Goal: Use online tool/utility: Utilize a website feature to perform a specific function

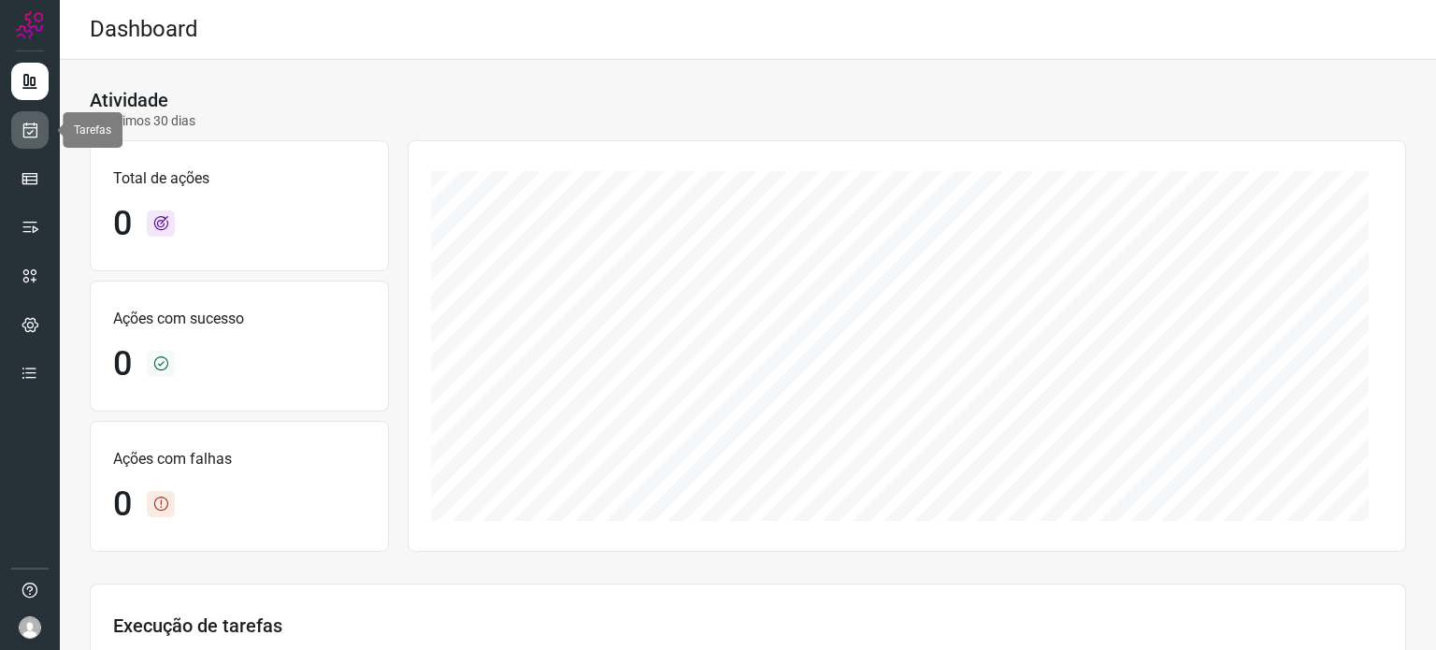
click at [32, 136] on icon at bounding box center [31, 130] width 20 height 19
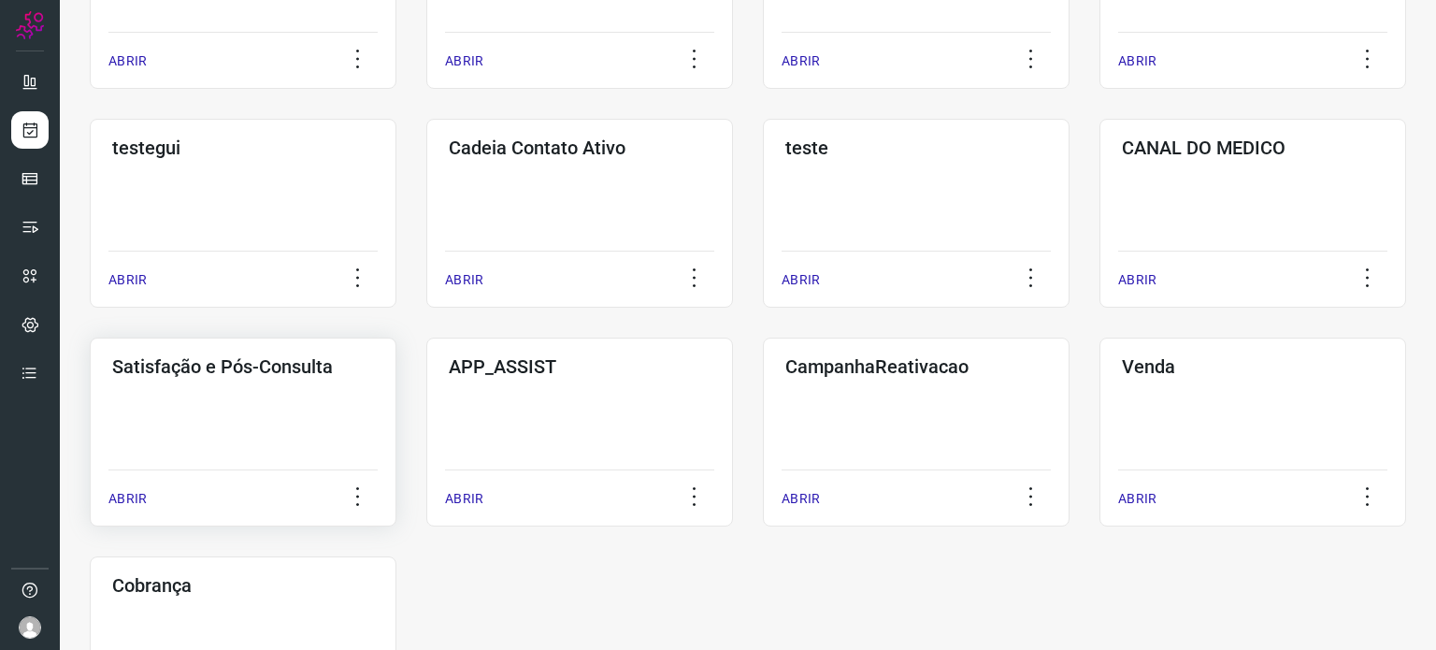
click at [242, 423] on div "Satisfação e Pós-Consulta ABRIR" at bounding box center [243, 431] width 307 height 189
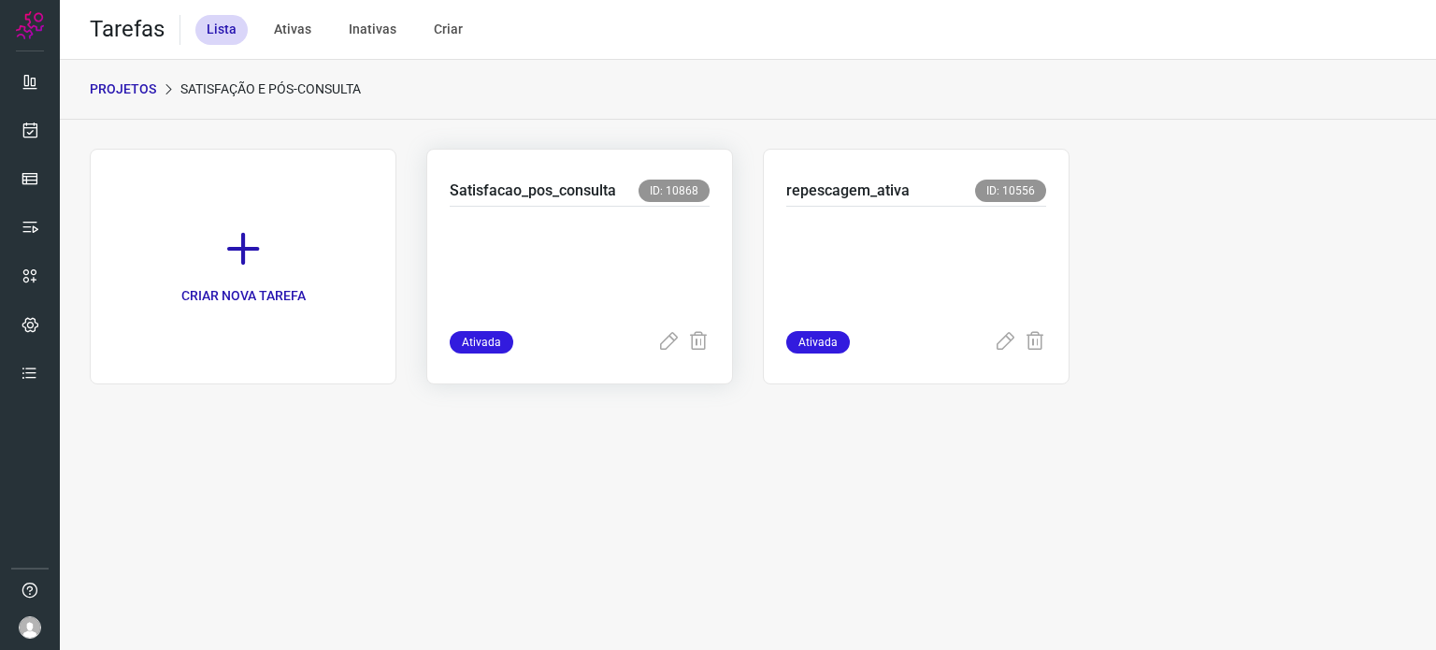
click at [603, 293] on p at bounding box center [580, 264] width 260 height 93
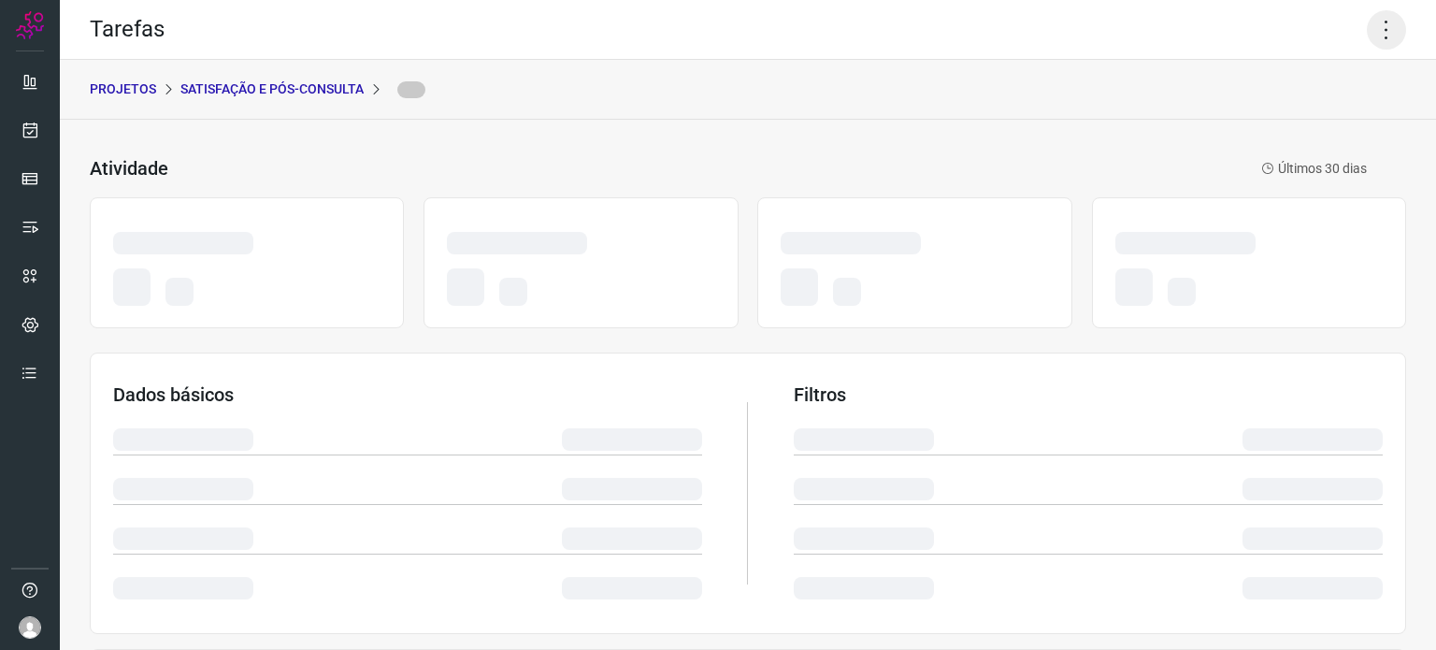
click at [1367, 40] on icon at bounding box center [1386, 29] width 39 height 39
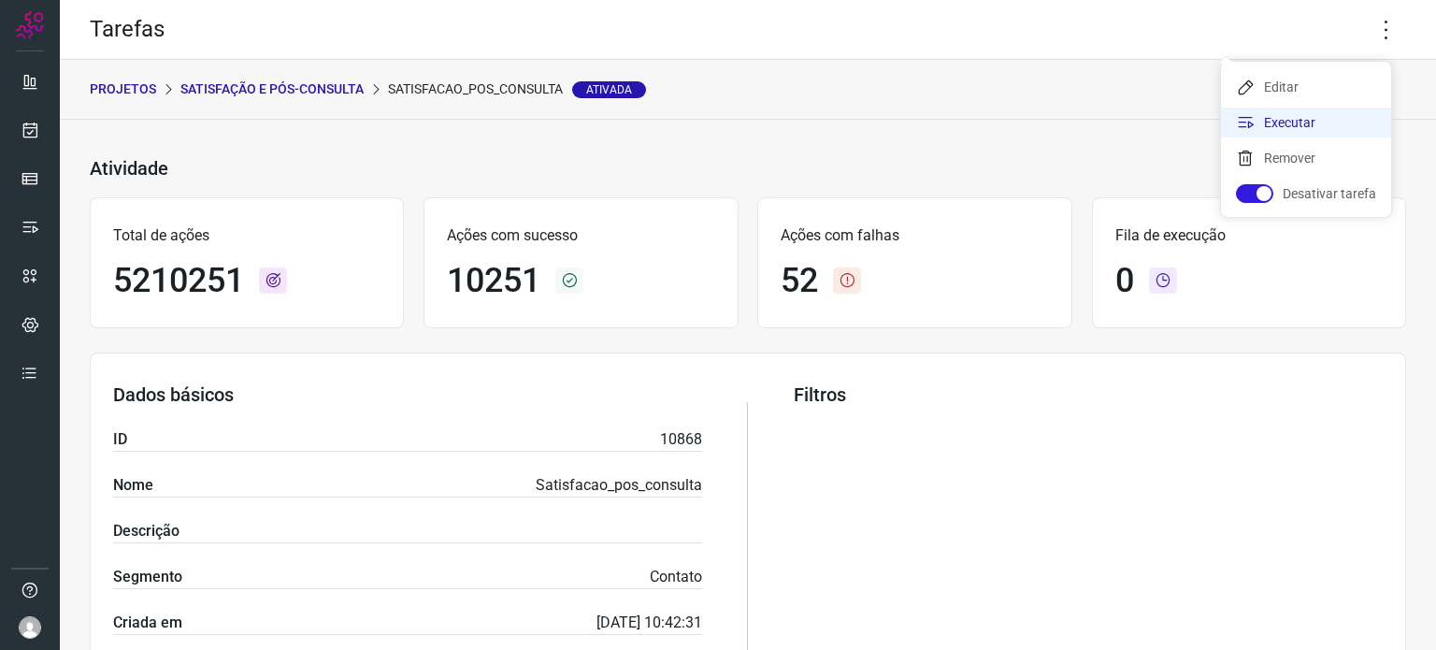
click at [1305, 123] on li "Executar" at bounding box center [1306, 122] width 170 height 30
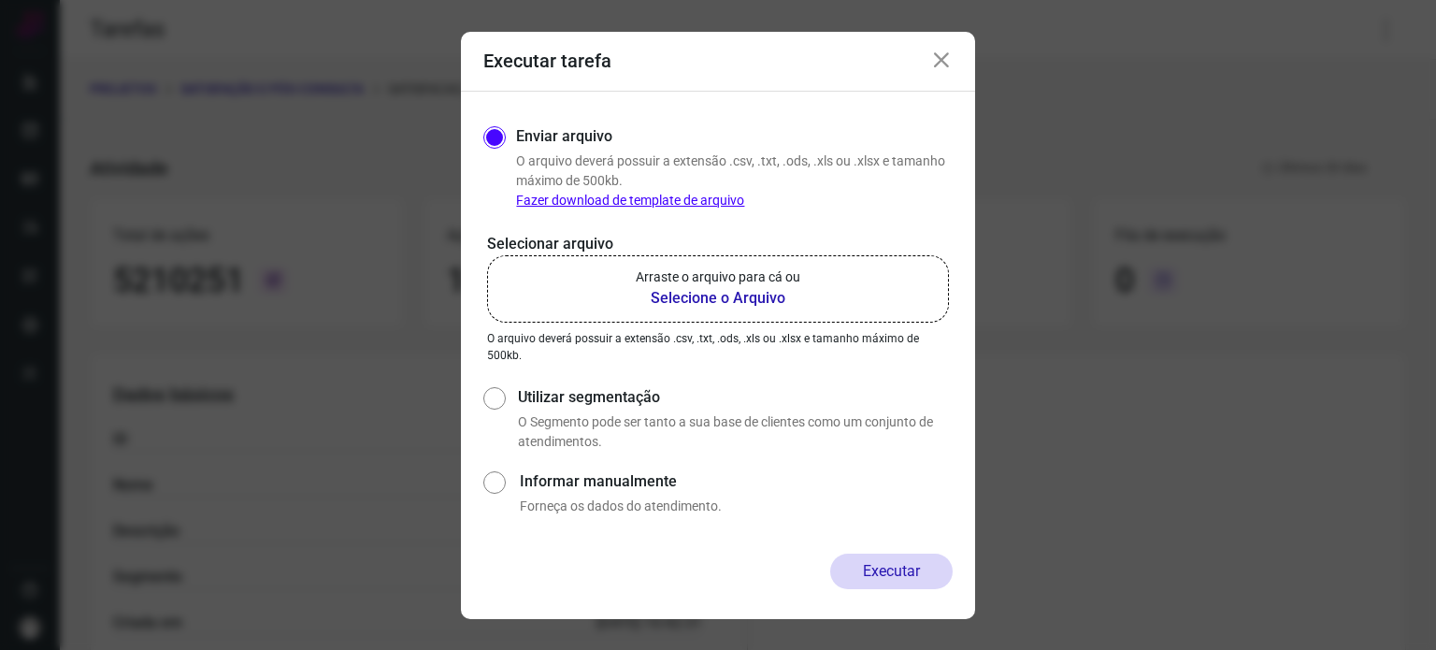
click at [729, 282] on p "Arraste o arquivo para cá ou" at bounding box center [718, 277] width 165 height 20
click at [0, 0] on input "Arraste o arquivo para cá ou Selecione o Arquivo" at bounding box center [0, 0] width 0 height 0
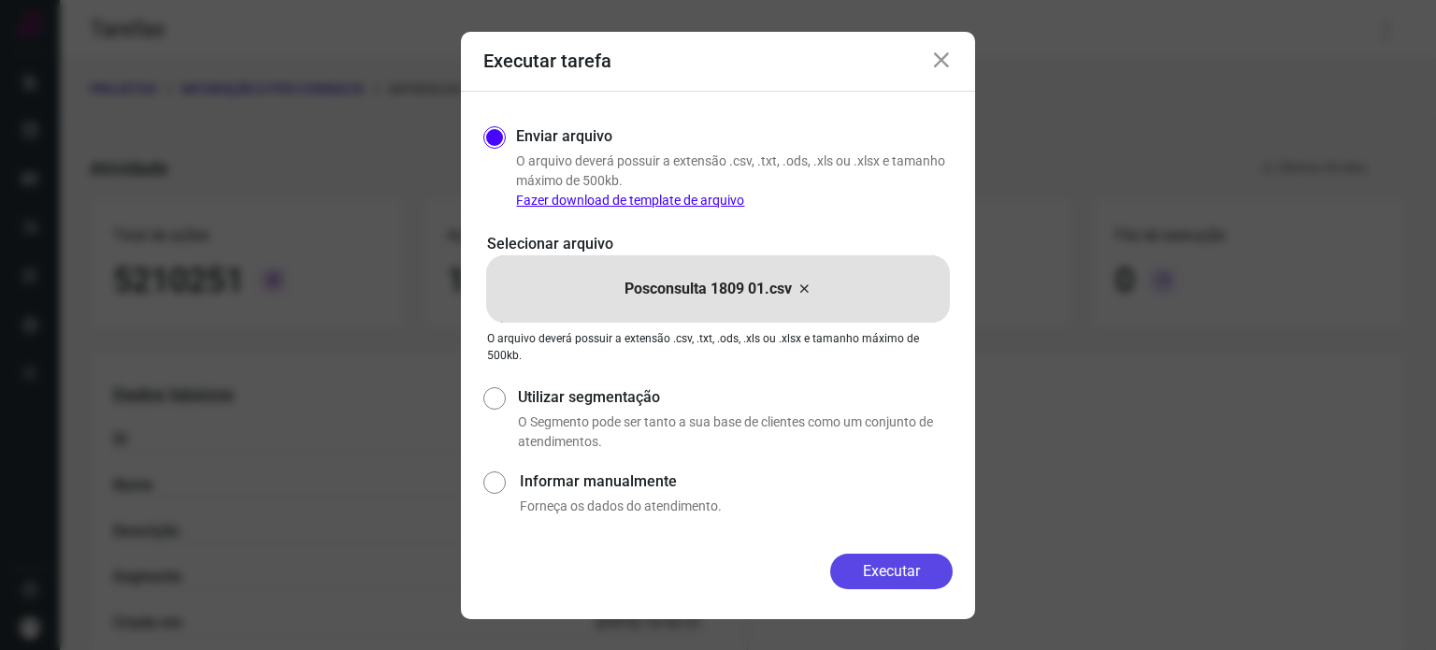
click at [922, 565] on button "Executar" at bounding box center [891, 571] width 122 height 36
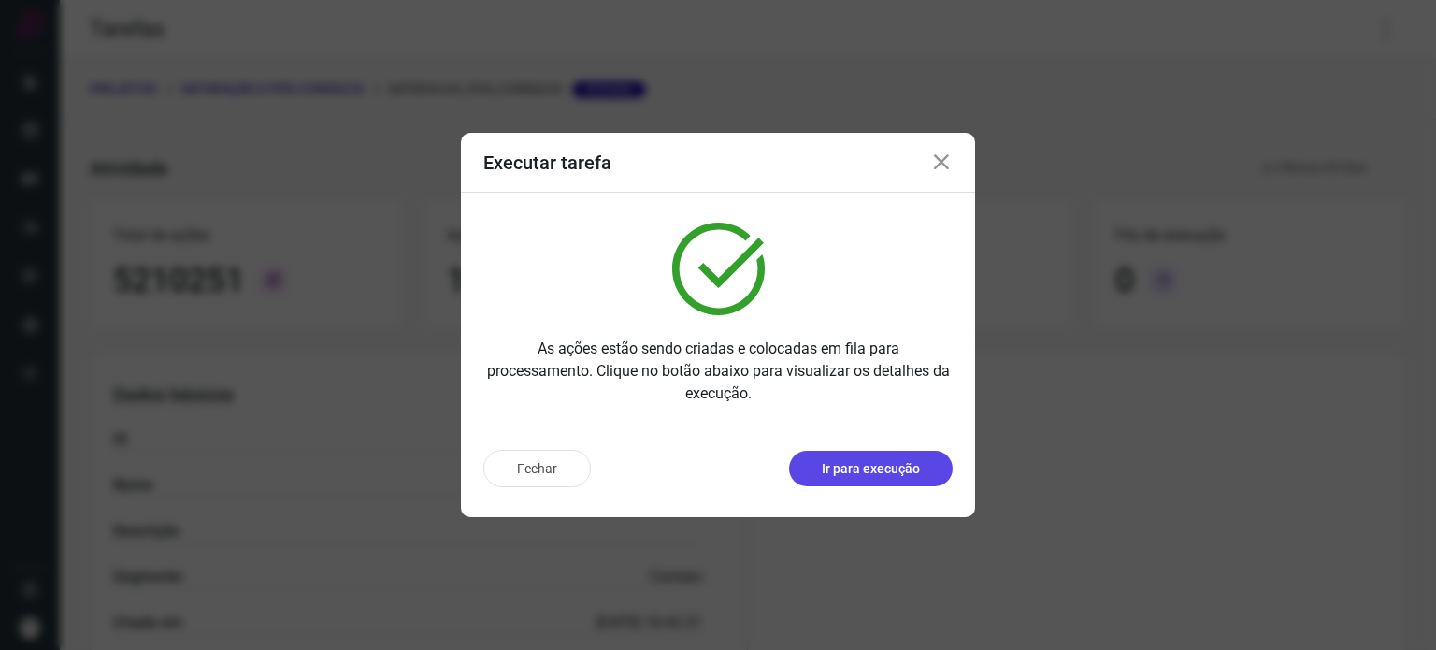
click at [909, 477] on p "Ir para execução" at bounding box center [871, 469] width 98 height 20
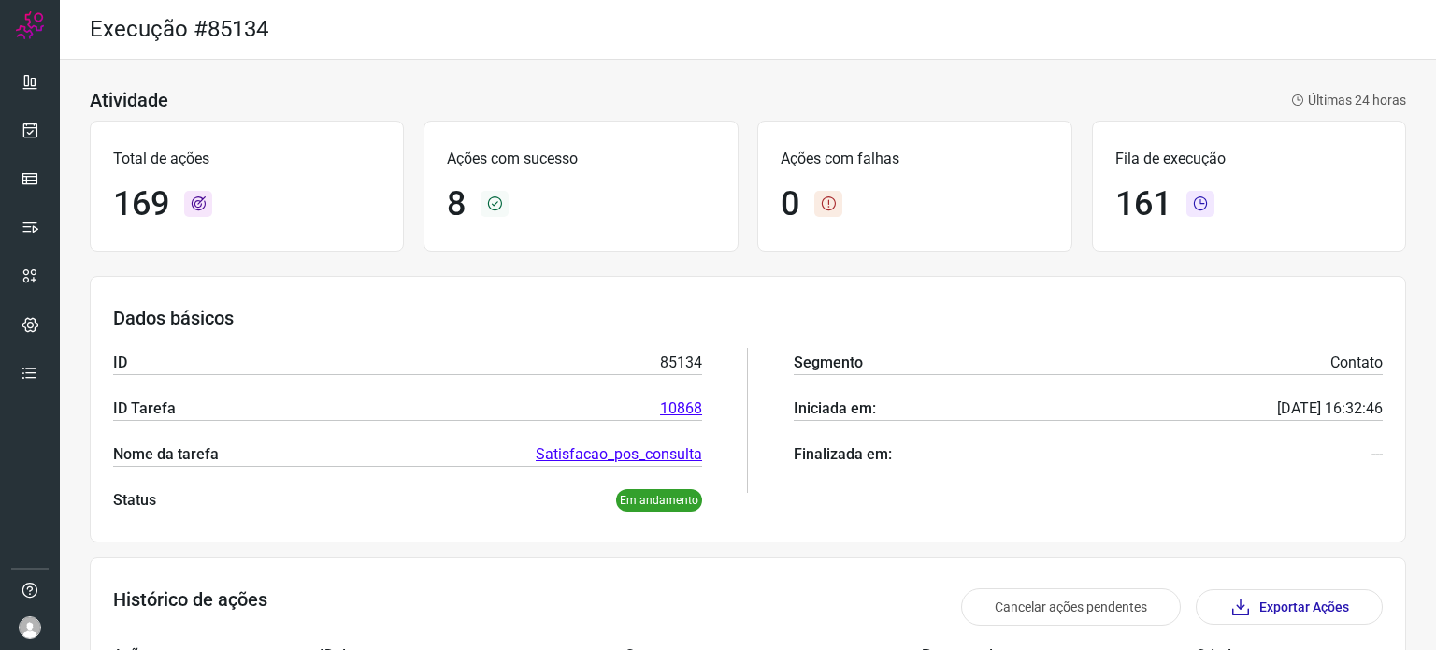
click at [887, 279] on div "Dados básicos ID 85134 ID Tarefa 10868 Nome da tarefa Satisfacao_pos_consulta S…" at bounding box center [748, 409] width 1316 height 266
